Goal: Obtain resource: Obtain resource

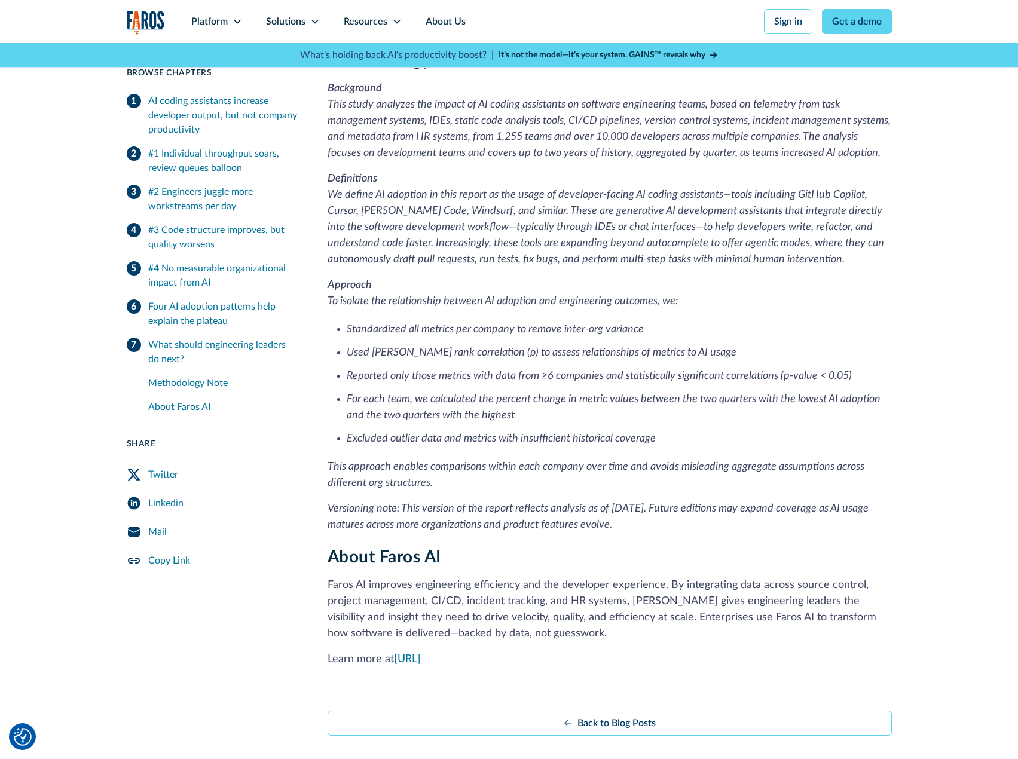
scroll to position [2551, 0]
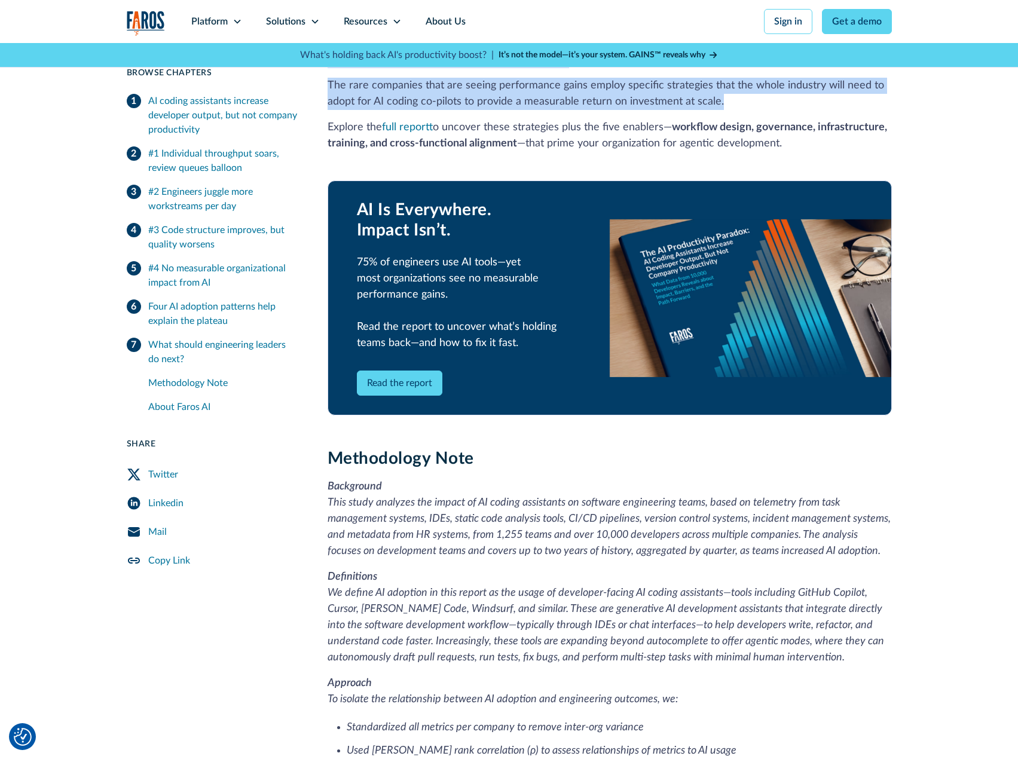
click at [404, 371] on link "Read the report" at bounding box center [399, 383] width 85 height 25
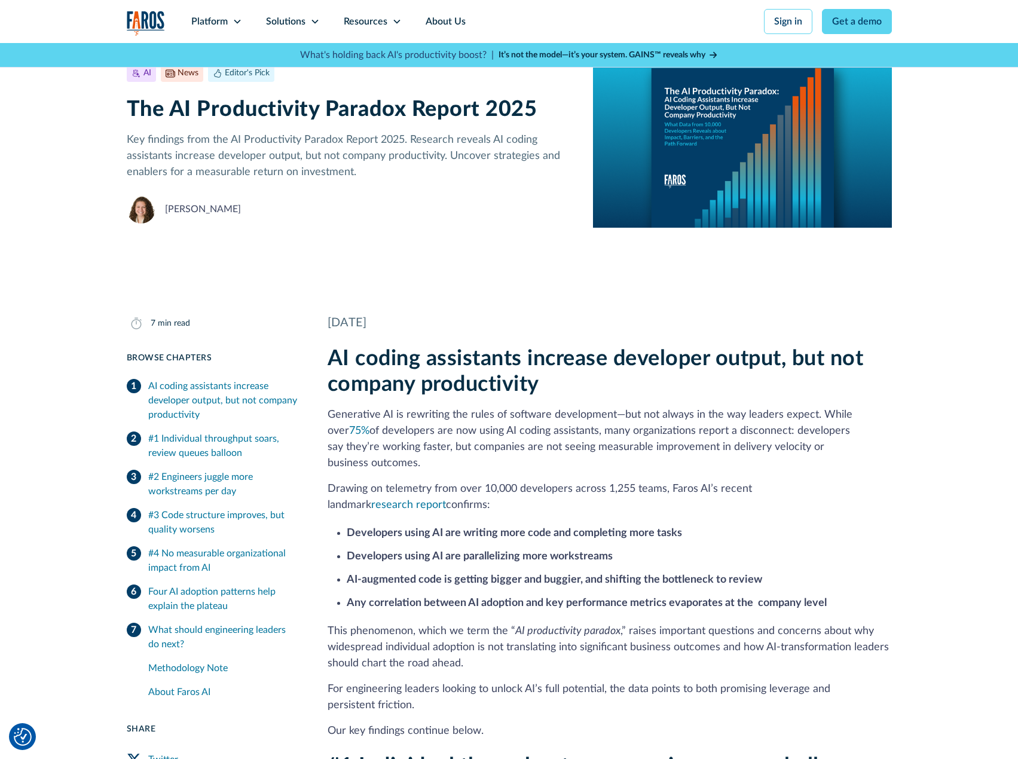
scroll to position [0, 0]
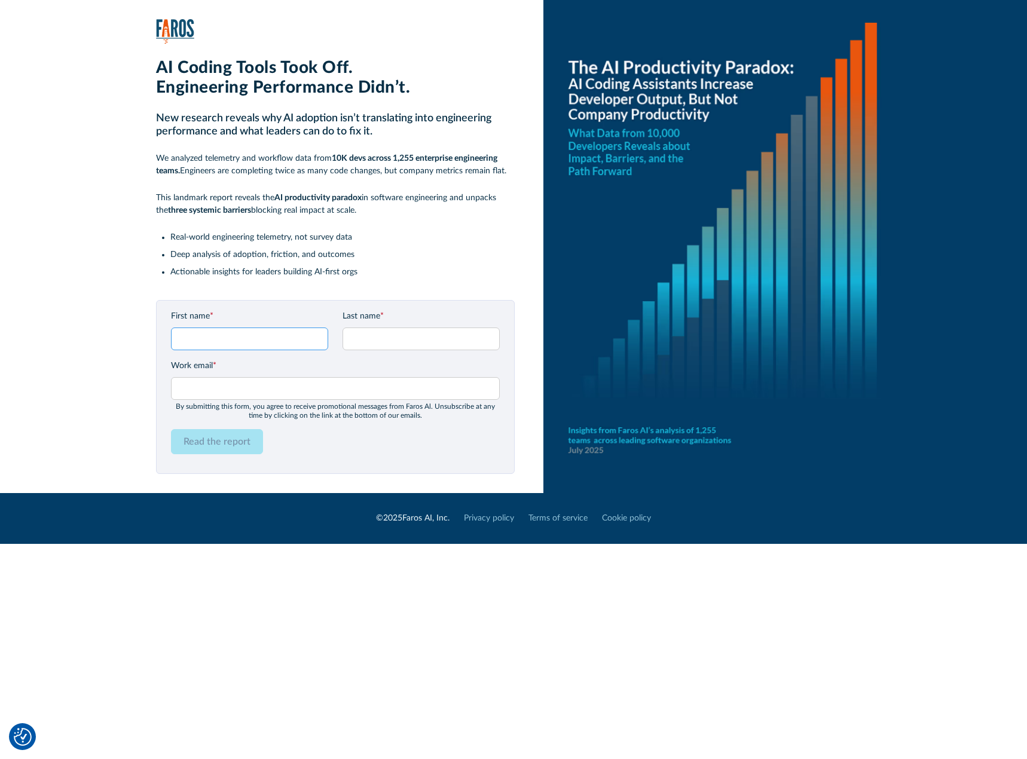
click at [201, 344] on input "First name *" at bounding box center [249, 339] width 157 height 23
click at [197, 341] on input "First name *" at bounding box center [249, 339] width 157 height 23
type input "Bob"
type input "Alexrod"
type input "andrew.xu3@capitalone.com"
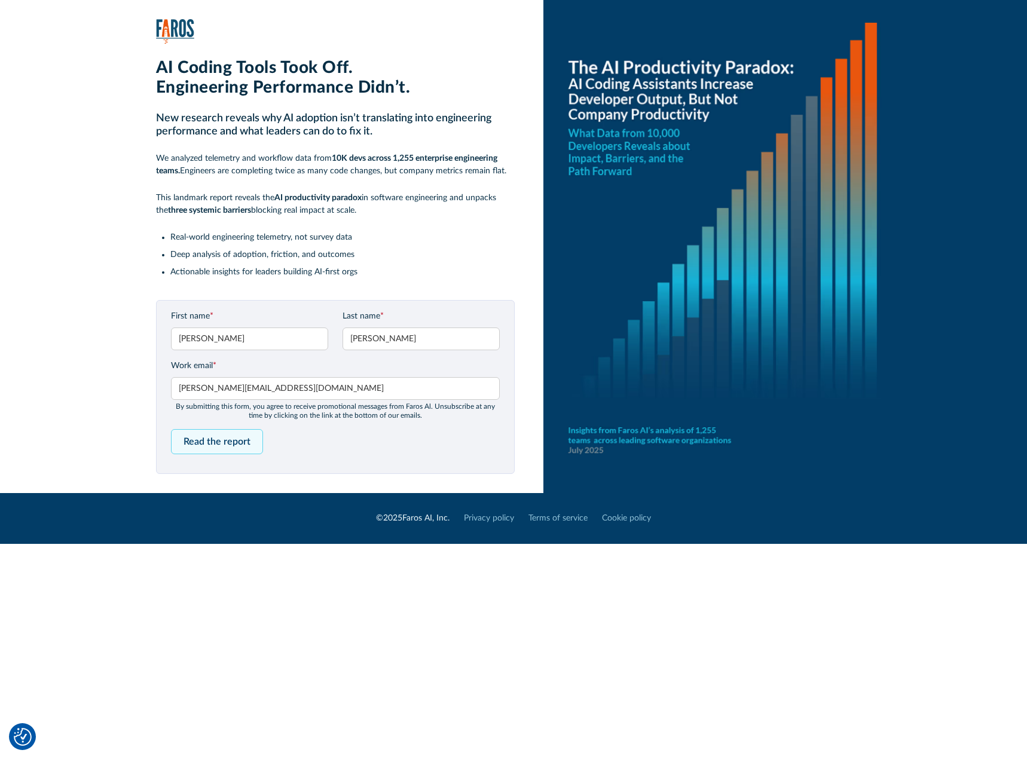
click at [230, 442] on input "Read the report" at bounding box center [217, 441] width 92 height 25
